Goal: Transaction & Acquisition: Purchase product/service

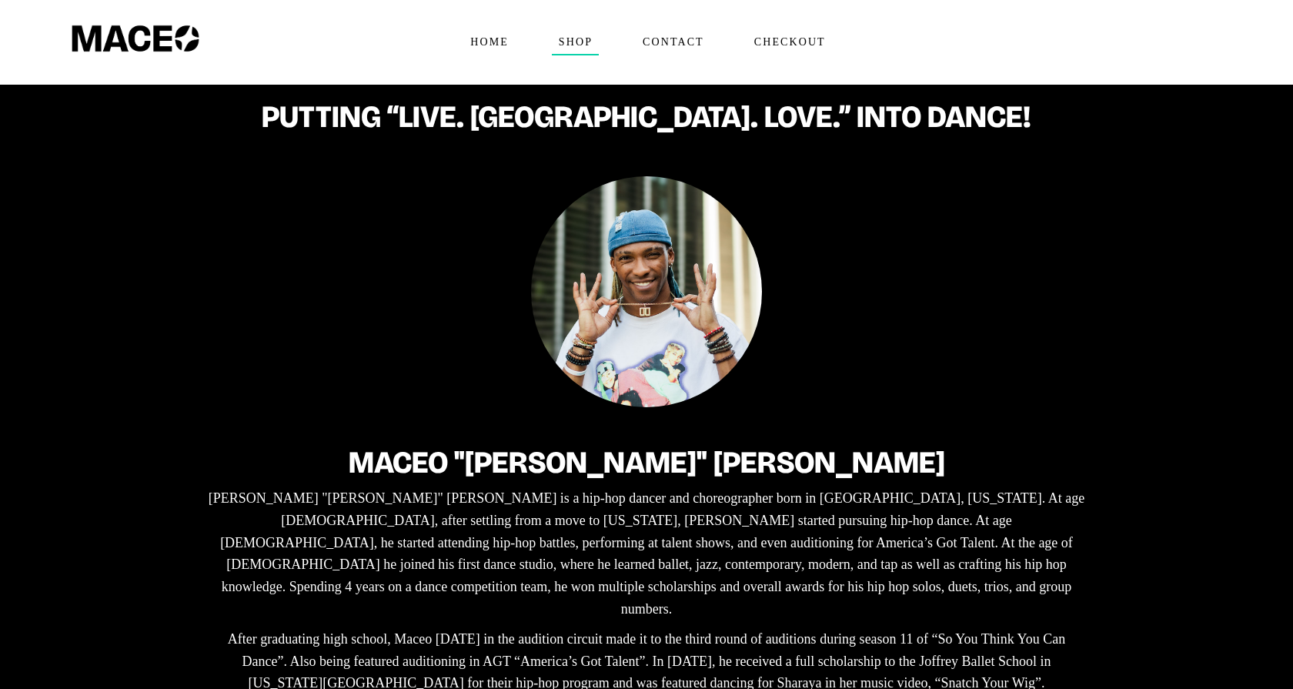
click at [574, 33] on span "Shop" at bounding box center [575, 42] width 47 height 25
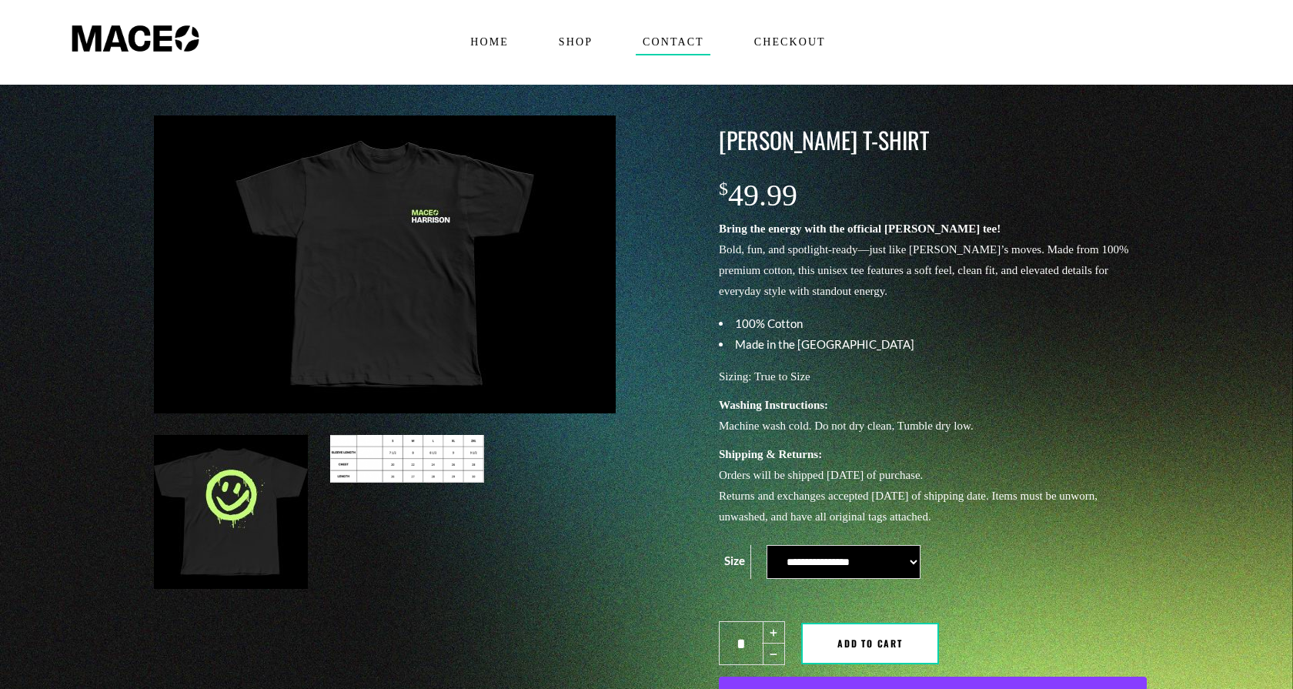
click at [676, 33] on span "Contact" at bounding box center [673, 42] width 75 height 25
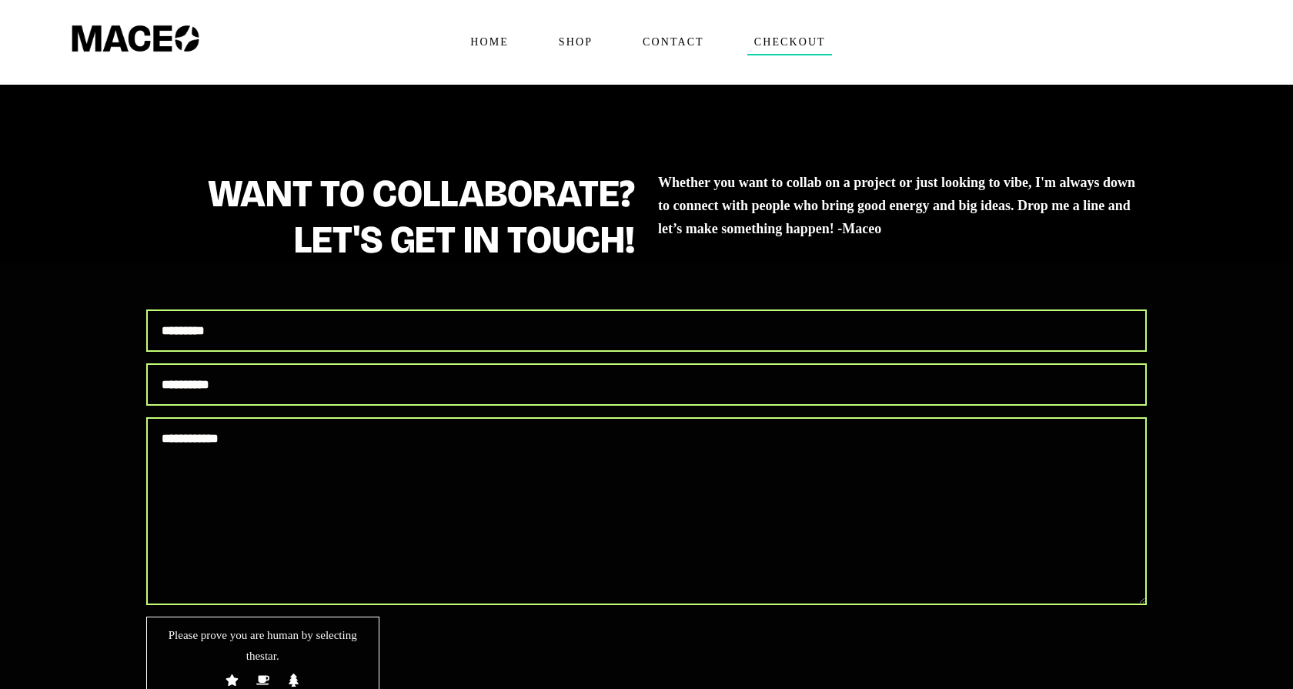
click at [782, 34] on span "Checkout" at bounding box center [789, 42] width 85 height 25
